Goal: Navigation & Orientation: Find specific page/section

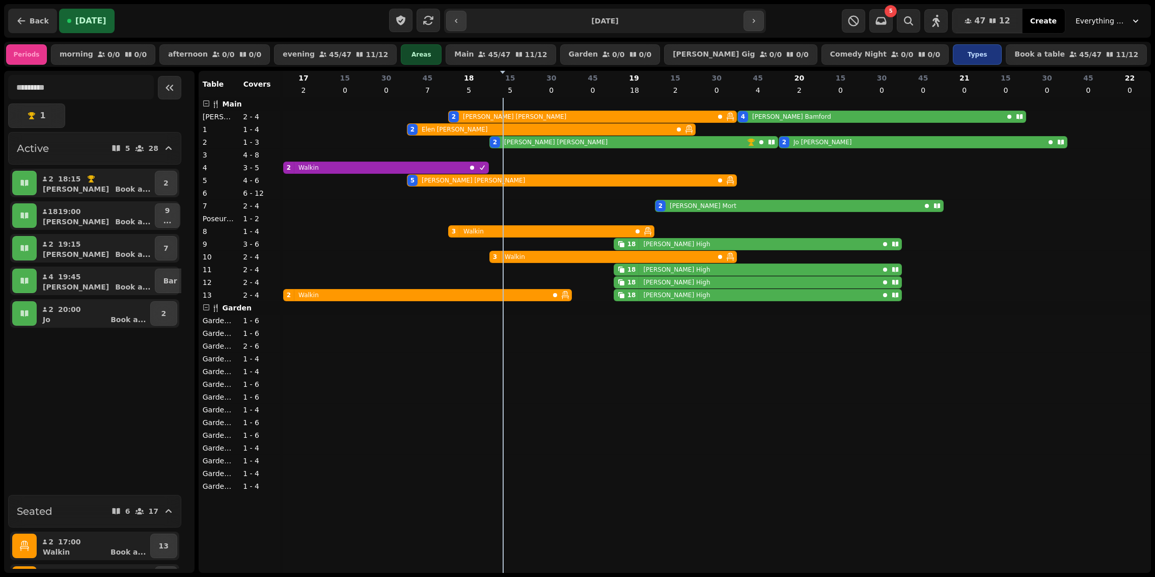
click at [41, 19] on span "Back" at bounding box center [39, 20] width 19 height 7
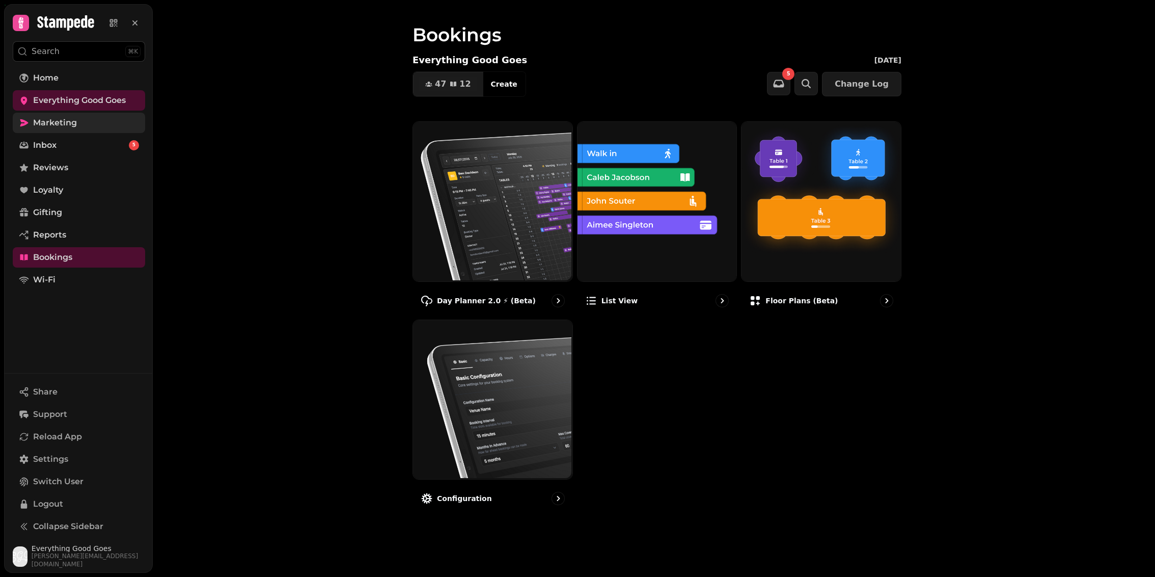
click at [74, 120] on span "Marketing" at bounding box center [55, 123] width 44 height 12
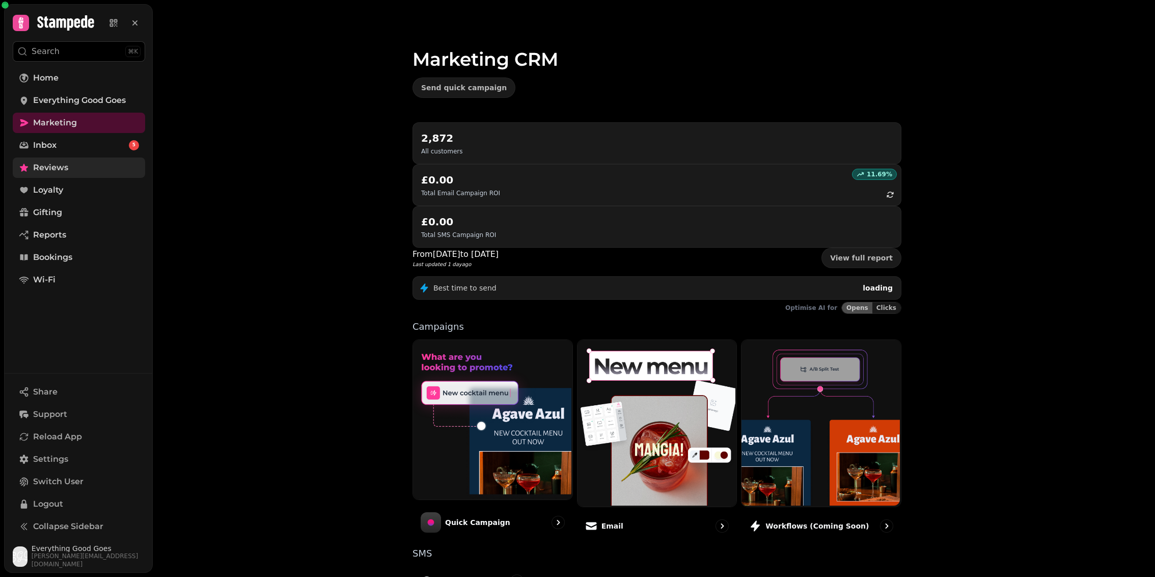
click at [74, 162] on link "Reviews" at bounding box center [79, 167] width 132 height 20
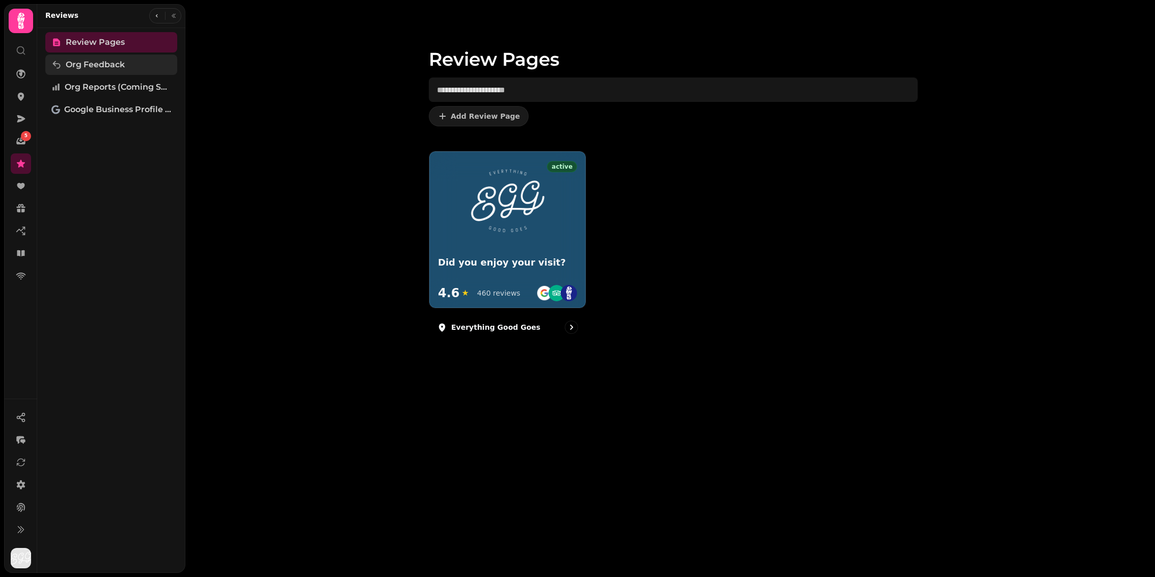
click at [108, 67] on span "Org Feedback" at bounding box center [95, 65] width 59 height 12
